Goal: Transaction & Acquisition: Purchase product/service

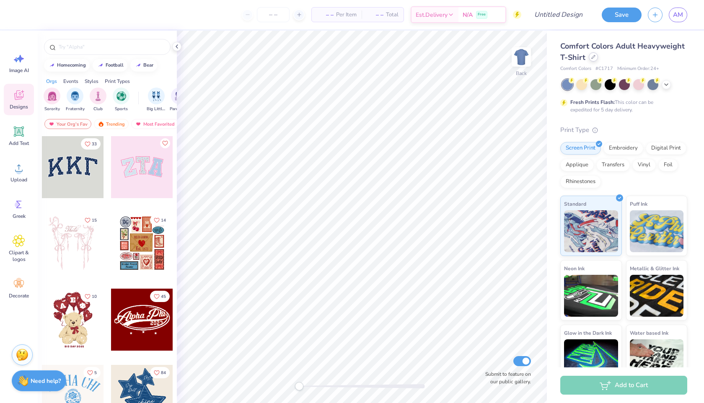
click at [591, 59] on div at bounding box center [592, 56] width 9 height 9
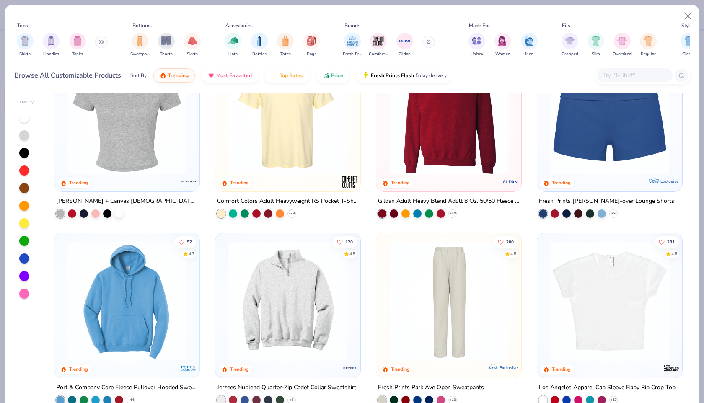
scroll to position [607, 0]
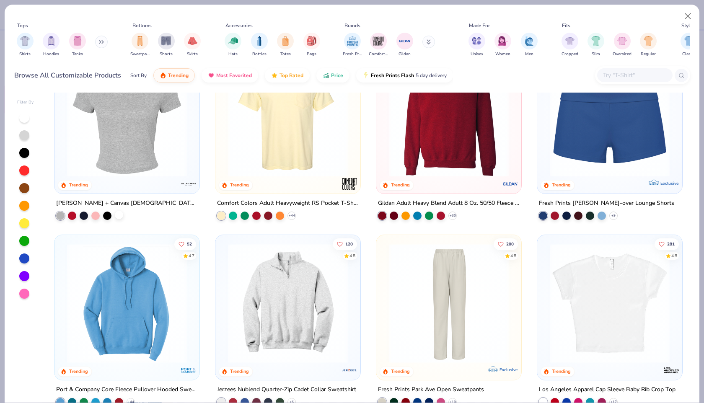
click at [118, 213] on div at bounding box center [119, 215] width 8 height 8
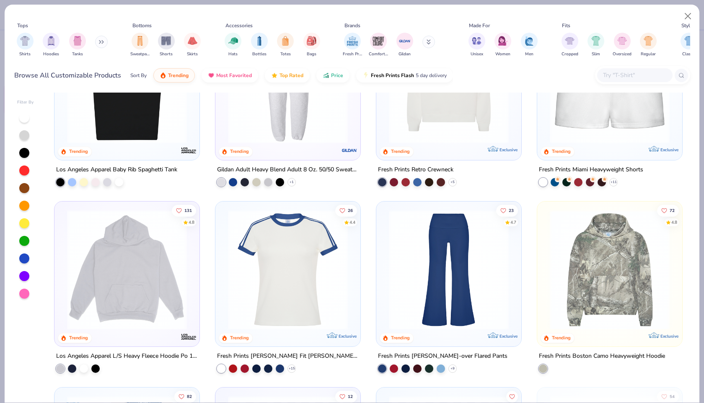
scroll to position [1373, 0]
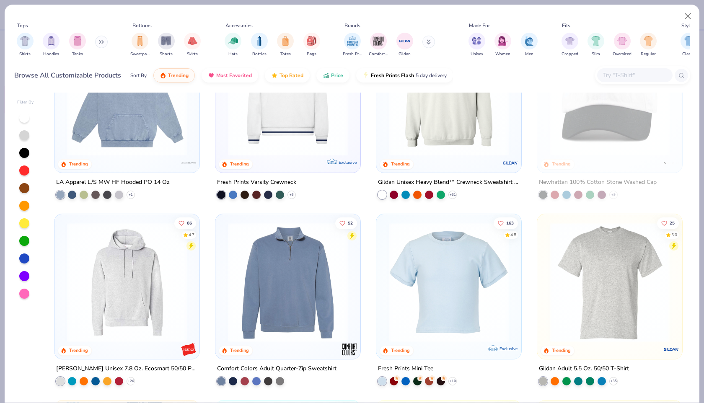
click at [101, 41] on icon at bounding box center [101, 42] width 5 height 4
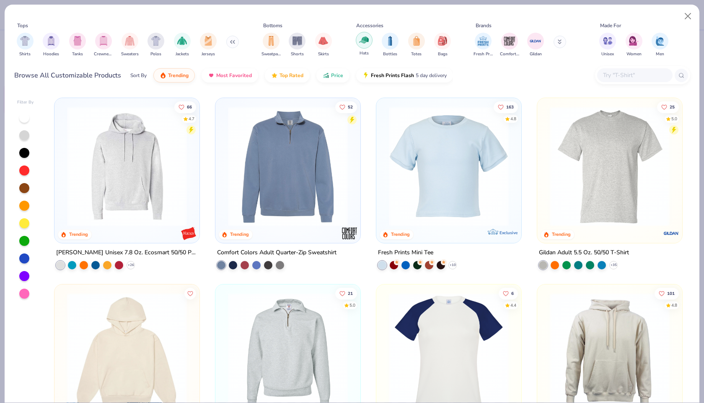
click at [234, 43] on button at bounding box center [232, 42] width 13 height 13
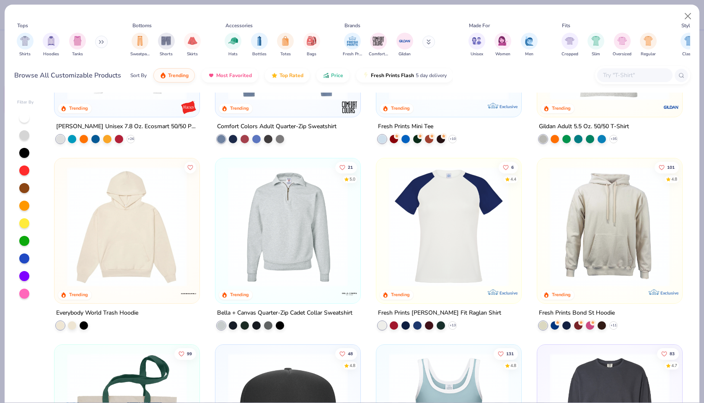
scroll to position [1841, 0]
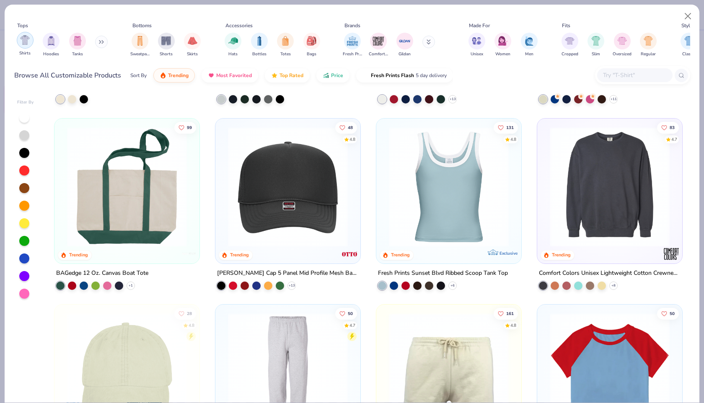
click at [19, 46] on div "Shirts" at bounding box center [25, 44] width 17 height 25
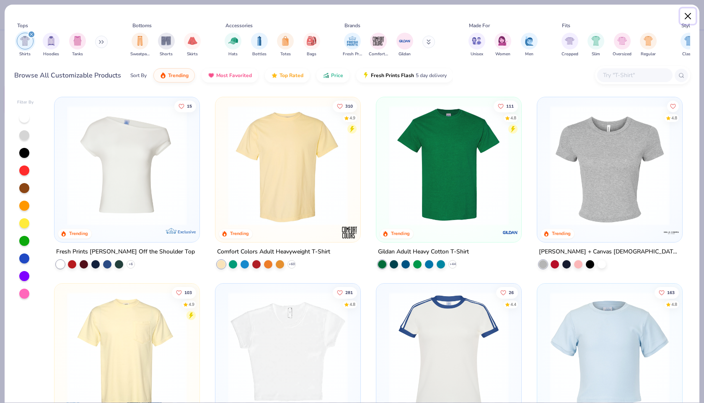
click at [688, 13] on button "Close" at bounding box center [688, 16] width 16 height 16
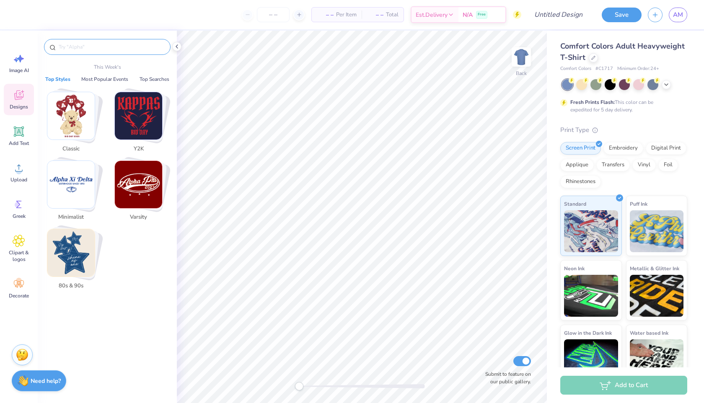
click at [88, 48] on input "text" at bounding box center [111, 47] width 107 height 8
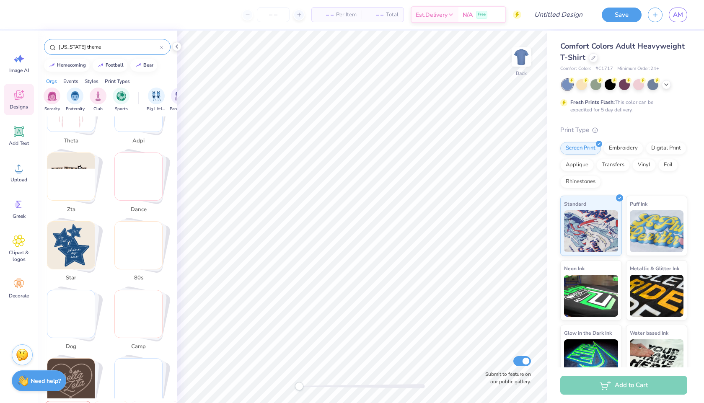
scroll to position [461, 0]
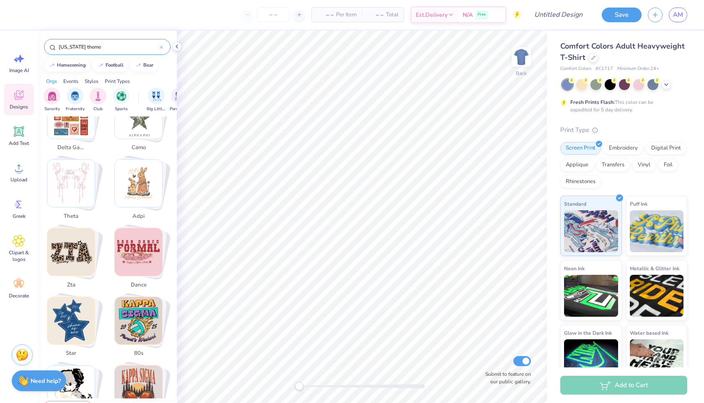
click at [89, 46] on input "[US_STATE] theme" at bounding box center [109, 47] width 102 height 8
type input "[US_STATE]"
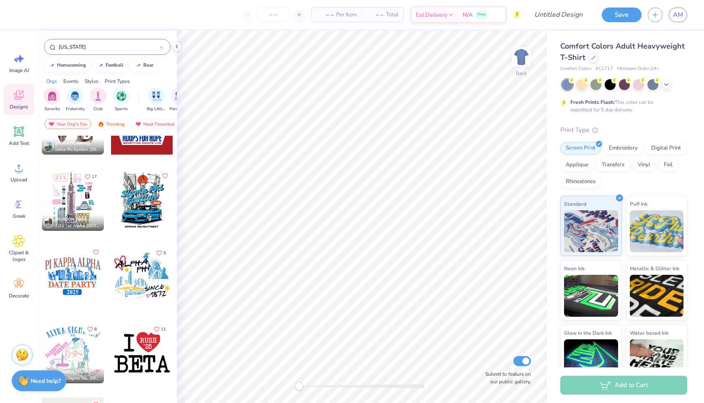
scroll to position [44, 0]
click at [138, 277] on div at bounding box center [142, 276] width 62 height 62
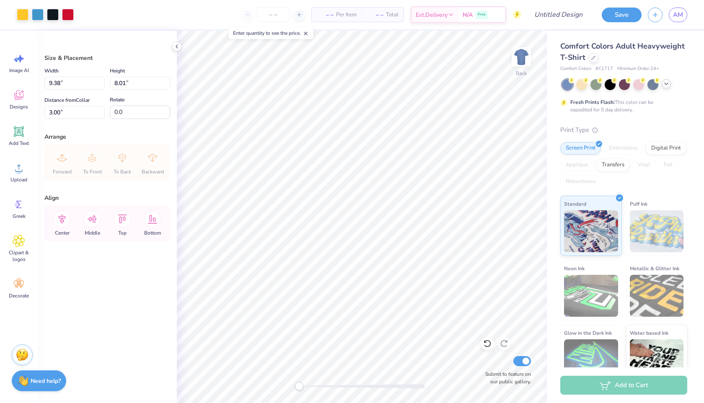
click at [664, 85] on icon at bounding box center [665, 83] width 7 height 7
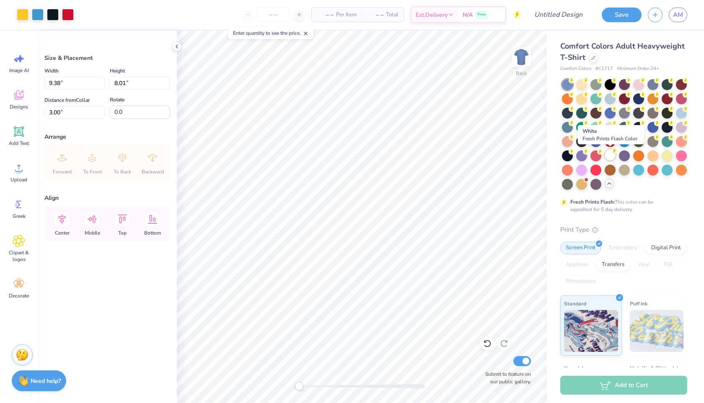
click at [611, 153] on icon at bounding box center [614, 151] width 6 height 6
click at [394, 194] on li "Copy" at bounding box center [407, 197] width 66 height 16
